Goal: Information Seeking & Learning: Learn about a topic

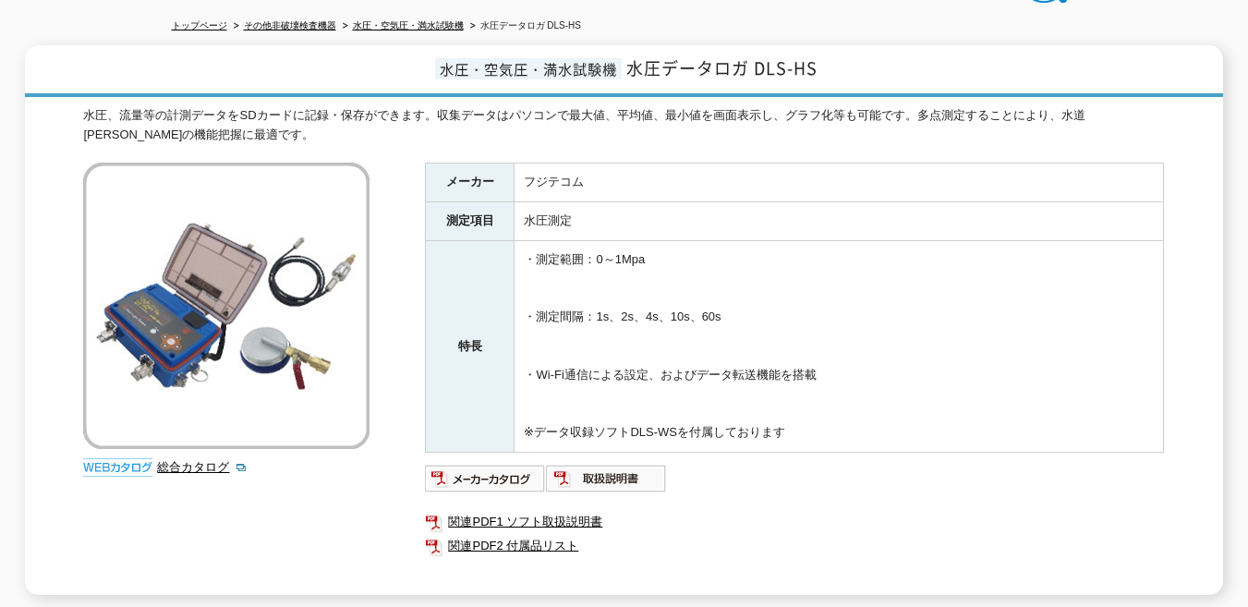
scroll to position [182, 0]
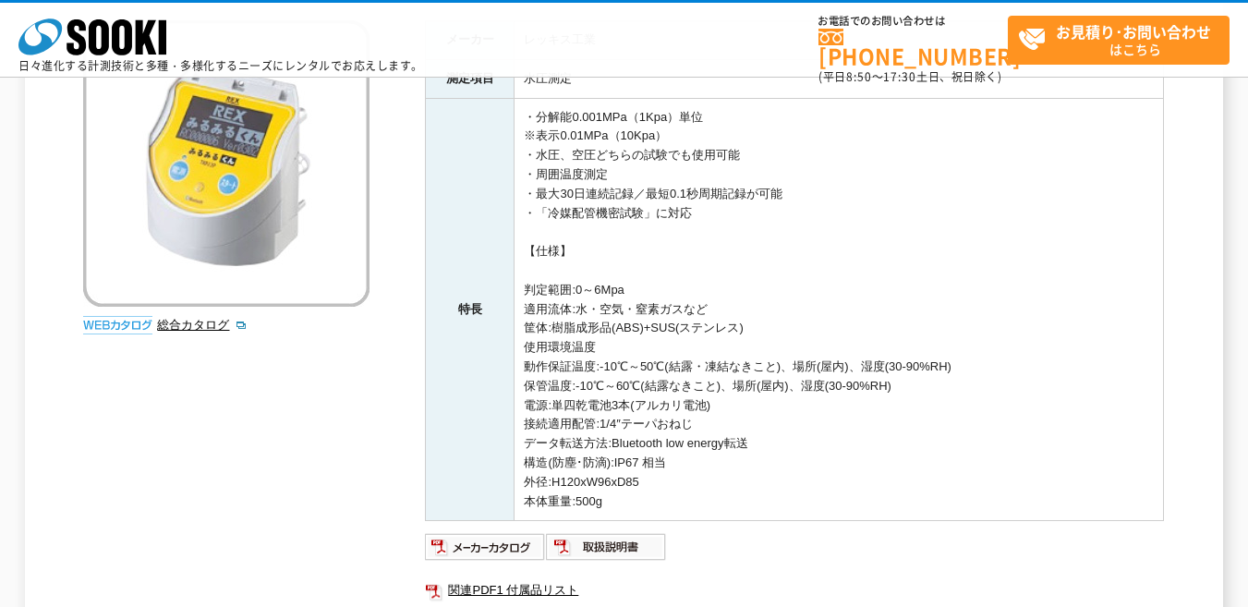
scroll to position [273, 0]
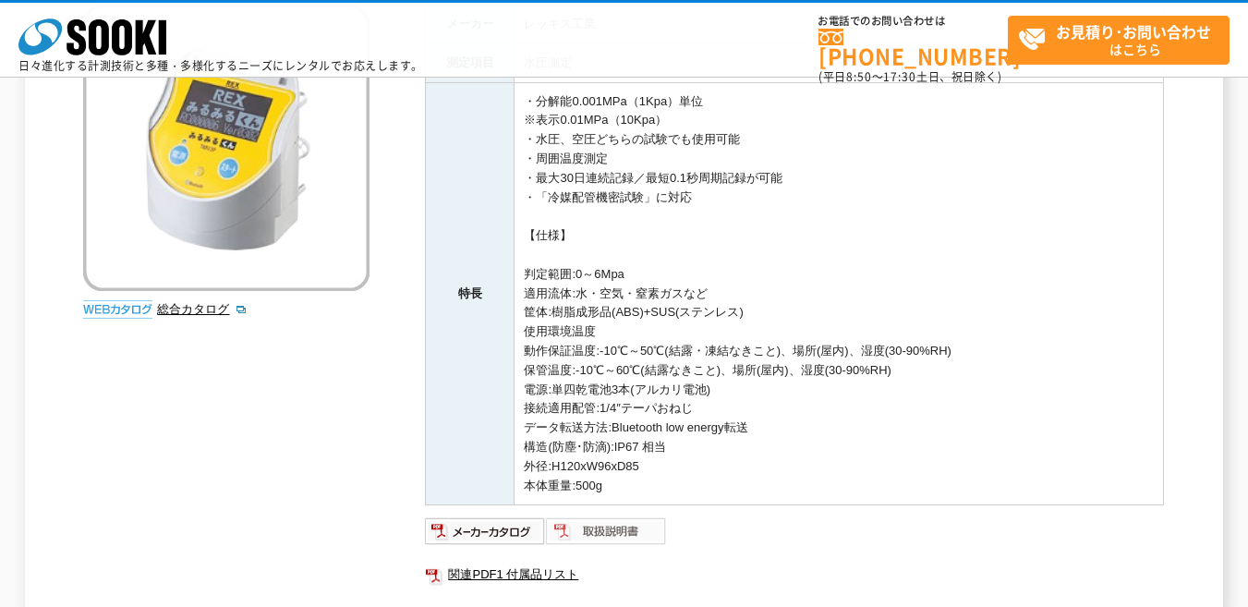
click at [577, 528] on img at bounding box center [606, 531] width 121 height 30
click at [459, 541] on img at bounding box center [485, 531] width 121 height 30
